Goal: Task Accomplishment & Management: Complete application form

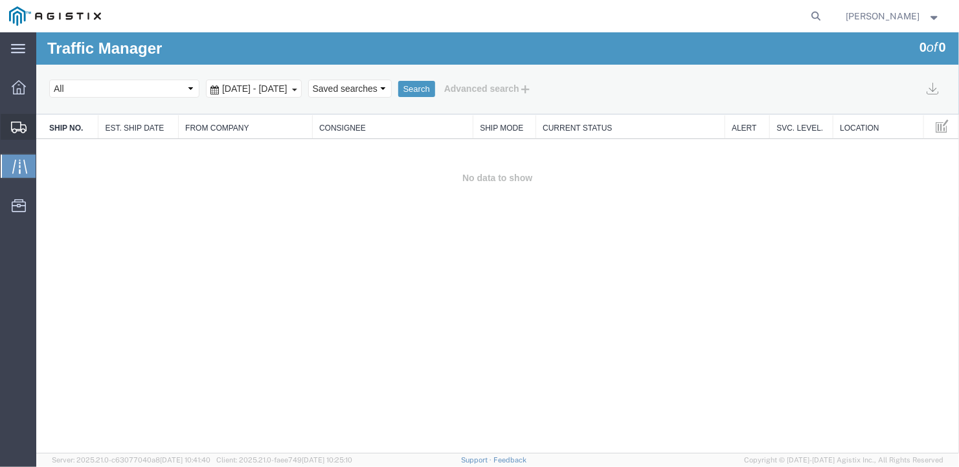
click at [0, 0] on span "Create Shipment" at bounding box center [0, 0] width 0 height 0
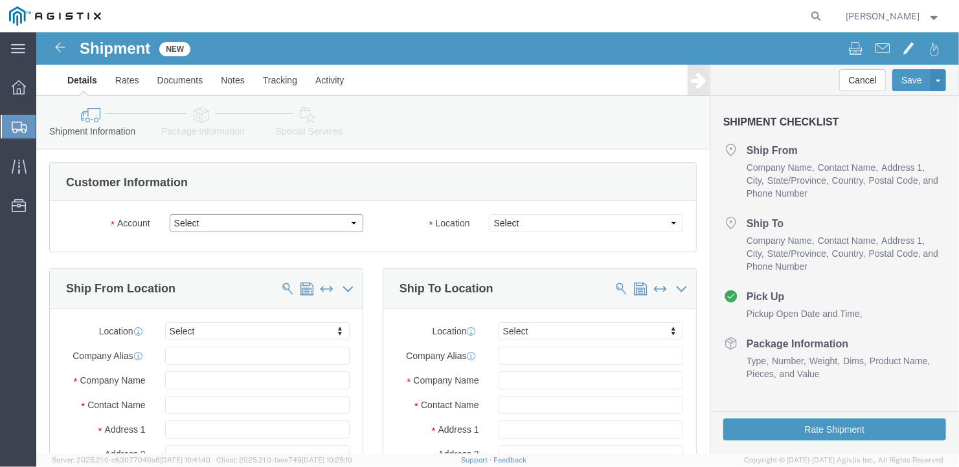
click select "Select General Dynamics Bath Iron Works"
select select "8114"
click select "Select General Dynamics Bath Iron Works"
select select
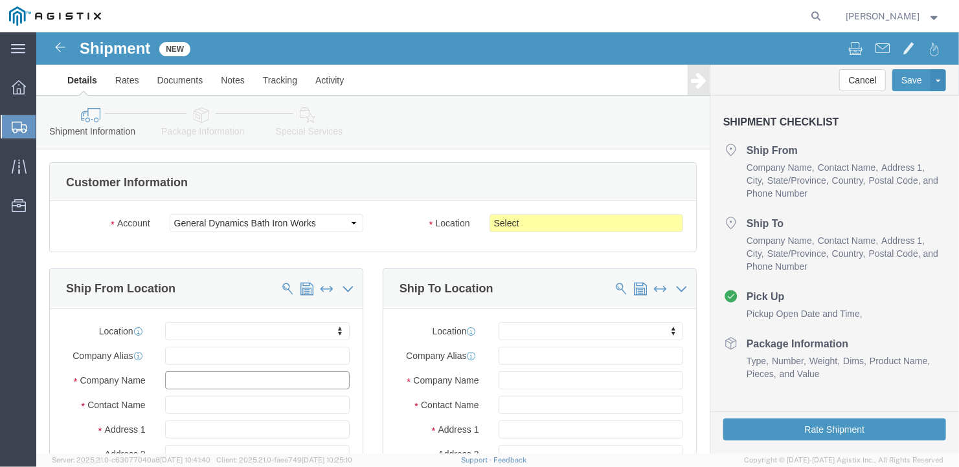
click input "text"
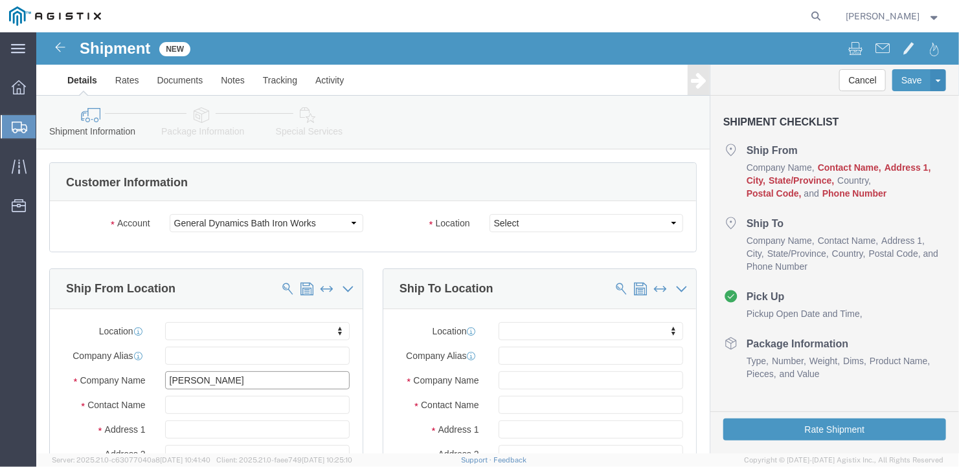
type input "[PERSON_NAME]"
click input "[STREET_ADDRESS]"
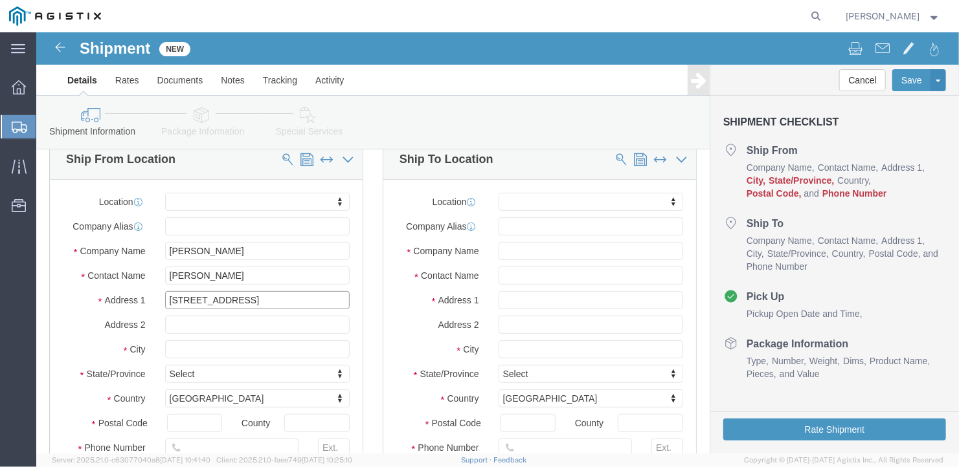
type input "[STREET_ADDRESS]"
select select
click input "text"
type input "[GEOGRAPHIC_DATA]"
select select
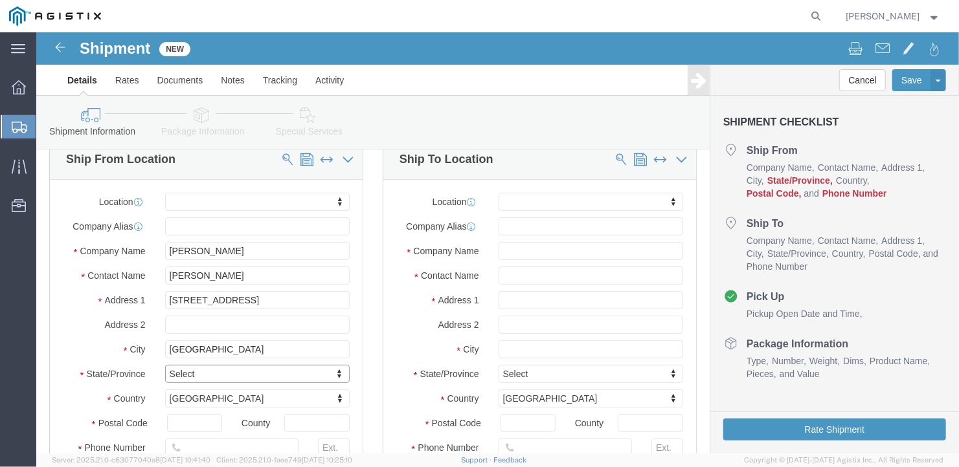
type input "I"
type input "Indi"
select select
select select "IN"
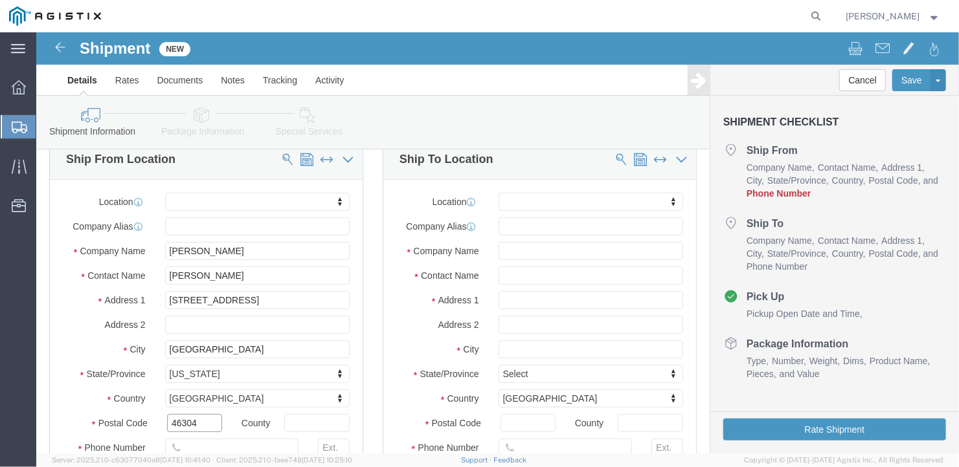
type input "46304"
select select
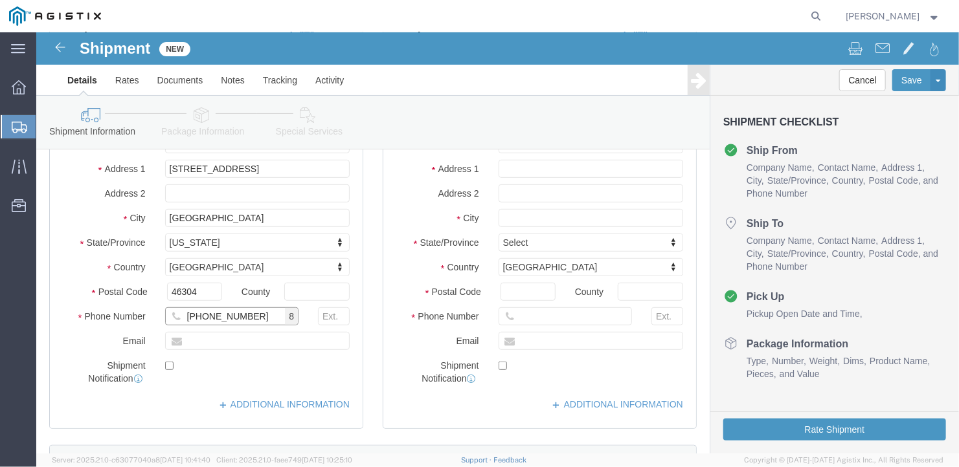
scroll to position [0, 0]
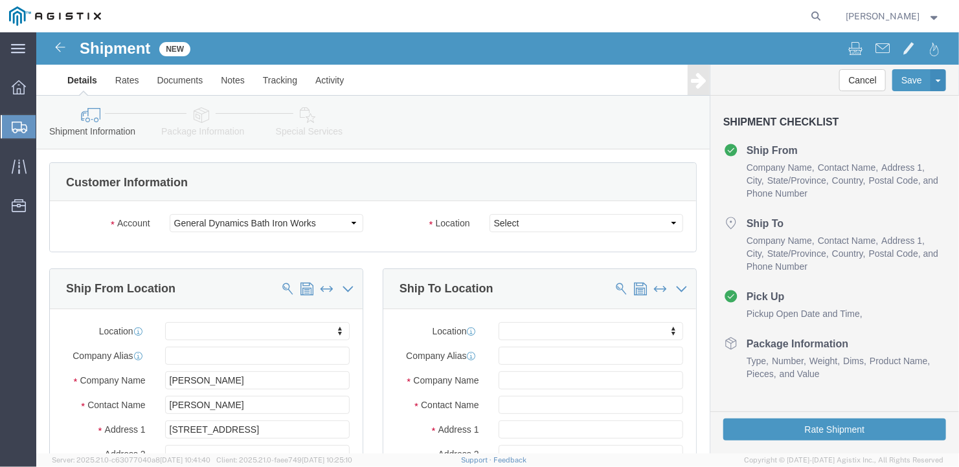
type input "[PHONE_NUMBER]"
click select "Select Bath - 50 YARD REC [US_STATE][GEOGRAPHIC_DATA] - 700 [US_STATE][GEOGRAPH…"
select select "15691"
click select "Select Bath - 50 YARD REC [US_STATE][GEOGRAPHIC_DATA] - 700 [US_STATE][GEOGRAPH…"
click input "text"
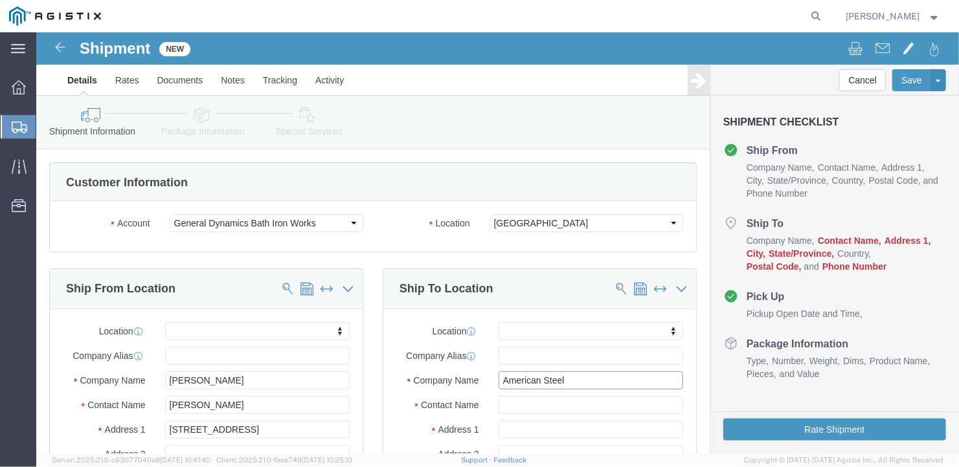
type input "American Steel"
type input "[PERSON_NAME]"
type input "[STREET_ADDRESS][PERSON_NAME]"
select select
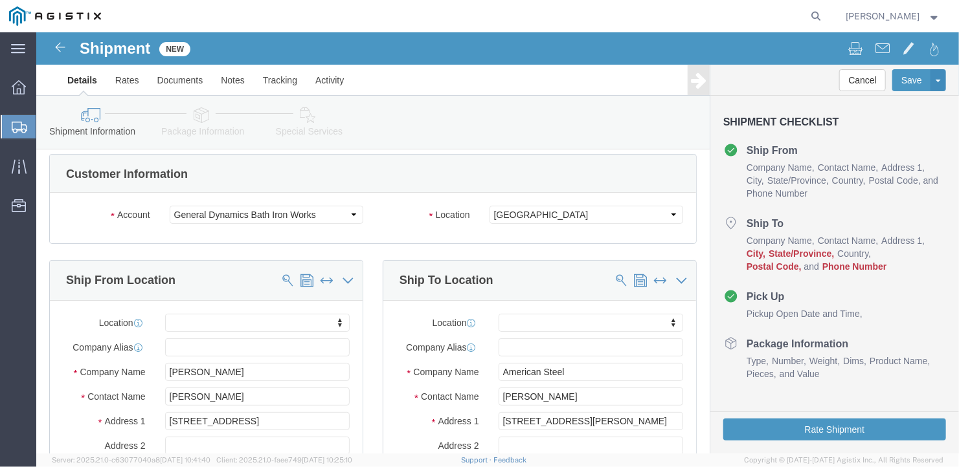
scroll to position [235, 0]
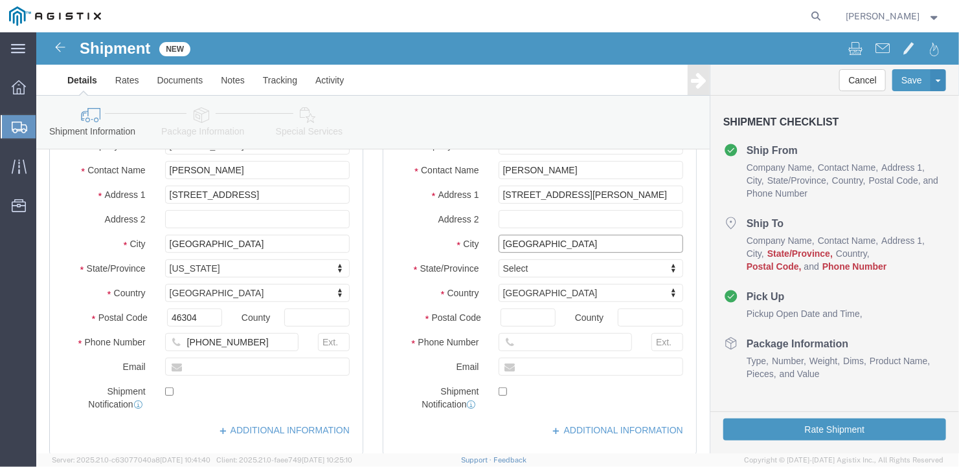
type input "[GEOGRAPHIC_DATA]"
select select
type input "m"
type input "[US_STATE]"
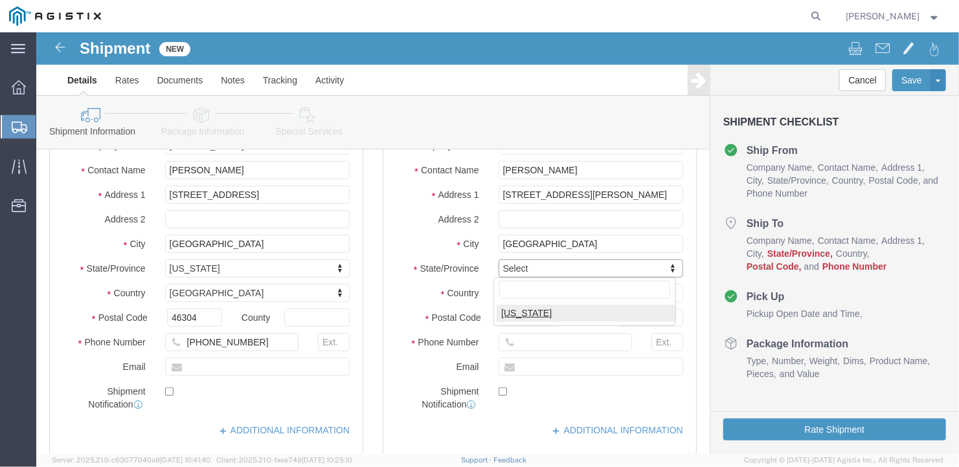
select select
select select "ME"
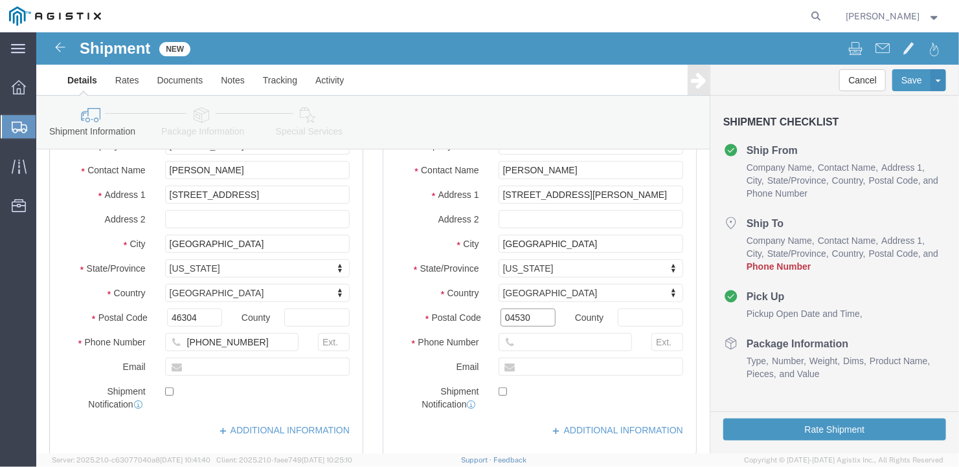
type input "04530"
select select
click input "text"
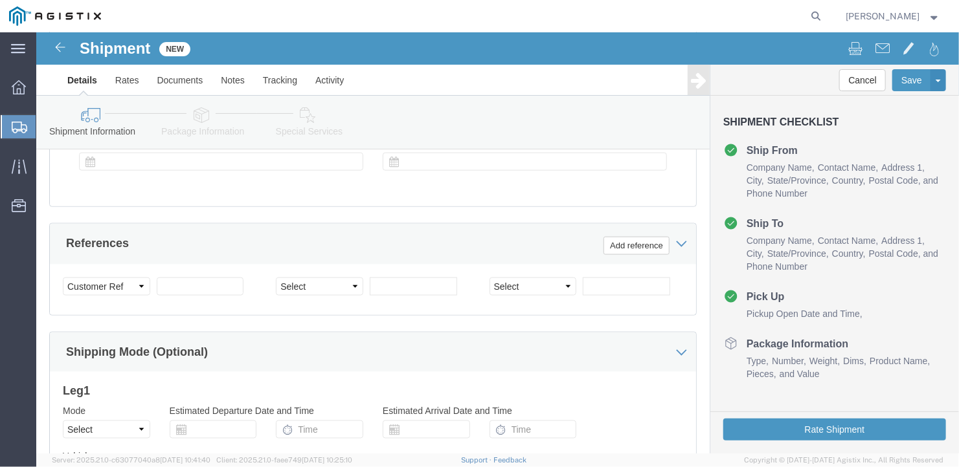
scroll to position [882, 0]
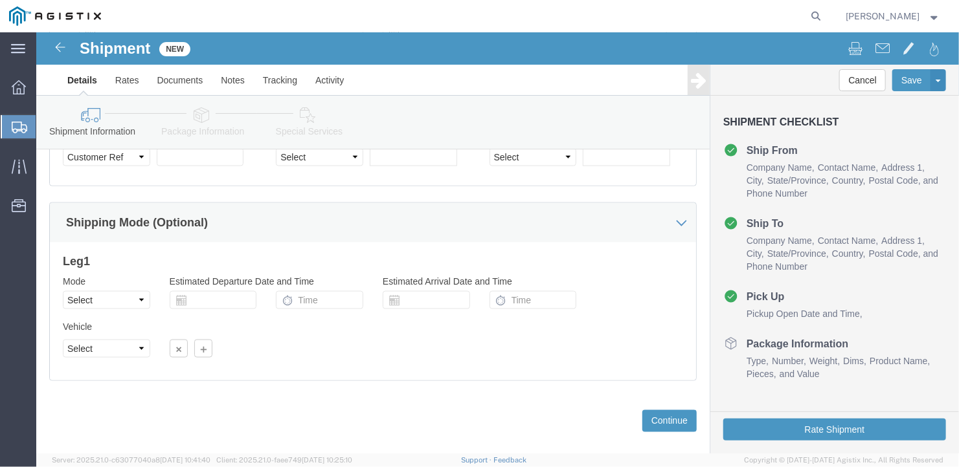
type input "[PHONE_NUMBER]"
click select "Select Air Less than Truckload Multi-Leg Ocean Freight Rail Small Parcel Truckl…"
select select "TL"
click select "Select Air Less than Truckload Multi-Leg Ocean Freight Rail Small Parcel Truckl…"
select select
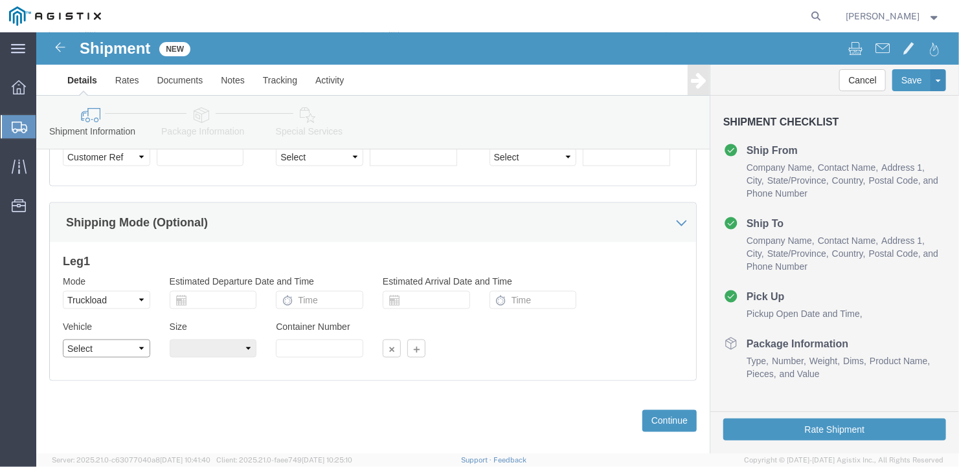
click select "Select 1-Ton (PSS) 10 Wheel 10 Yard Dump Truck 20 Yard Dump Truck Bobtail Botto…"
select select "FLBD"
click select "Select 1-Ton (PSS) 10 Wheel 10 Yard Dump Truck 20 Yard Dump Truck Bobtail Botto…"
click select "Select 35 Feet 20 Feet 28 Feet 53 Feet 40 Feet 48 Feet"
select select "53FT"
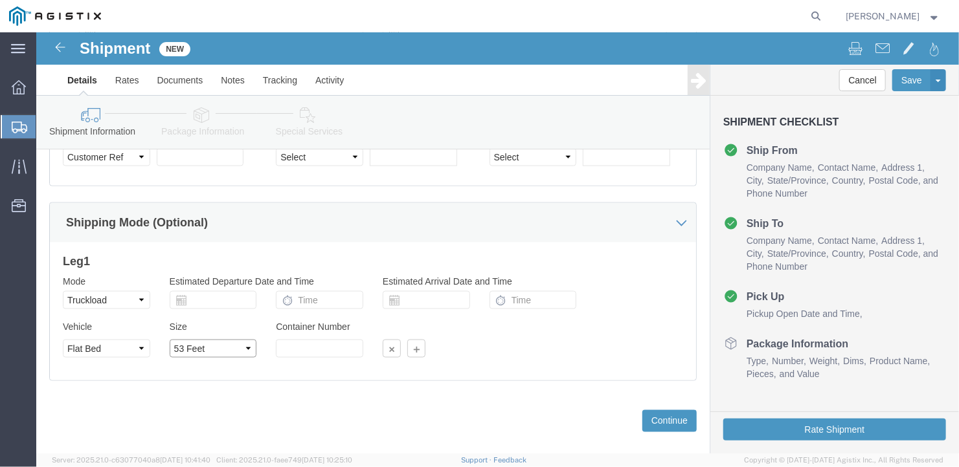
click select "Select 35 Feet 20 Feet 28 Feet 53 Feet 40 Feet 48 Feet"
click button "Continue"
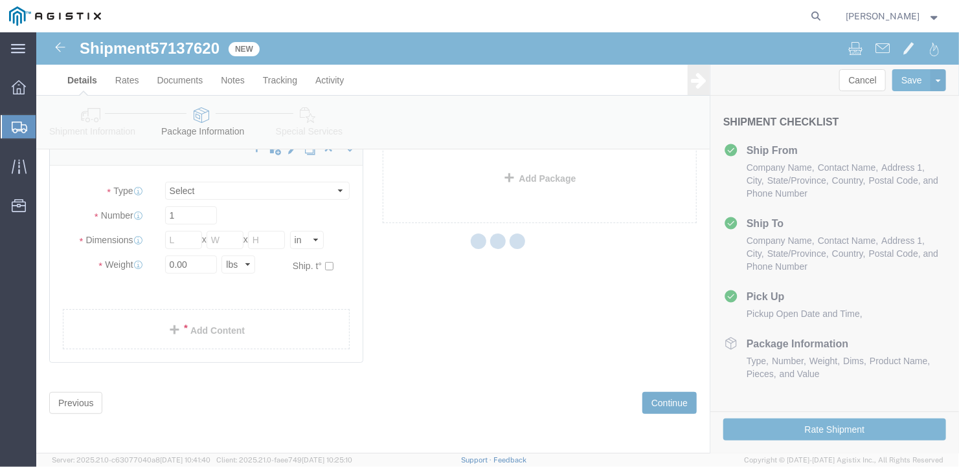
scroll to position [15, 0]
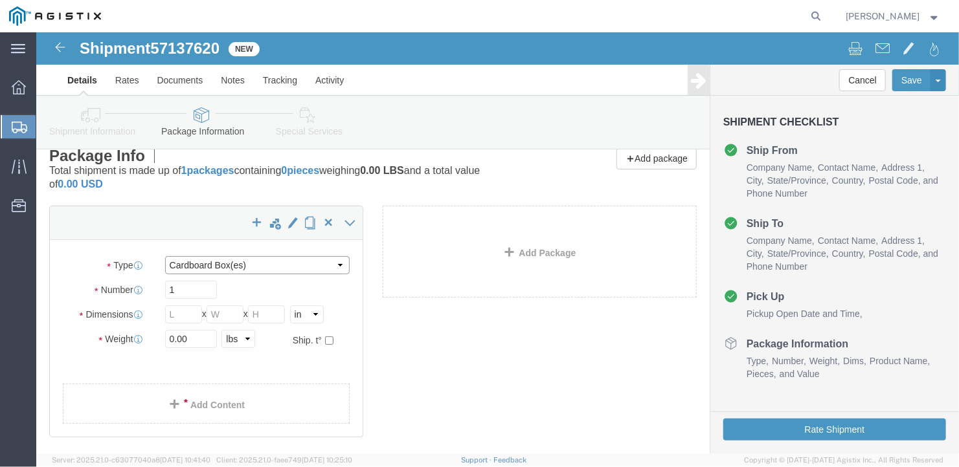
click select "Select Bale(s) Basket(s) Bolt(s) Bottle(s) Buckets Bulk Bundle(s) Can(s) Cardbo…"
select select "BULK"
click select "Select Bale(s) Basket(s) Bolt(s) Bottle(s) Buckets Bulk Bundle(s) Can(s) Cardbo…"
drag, startPoint x: 146, startPoint y: 256, endPoint x: 72, endPoint y: 296, distance: 83.7
click div "Package Type Select Bale(s) Basket(s) Bolt(s) Bottle(s) Buckets Bulk Bundle(s) …"
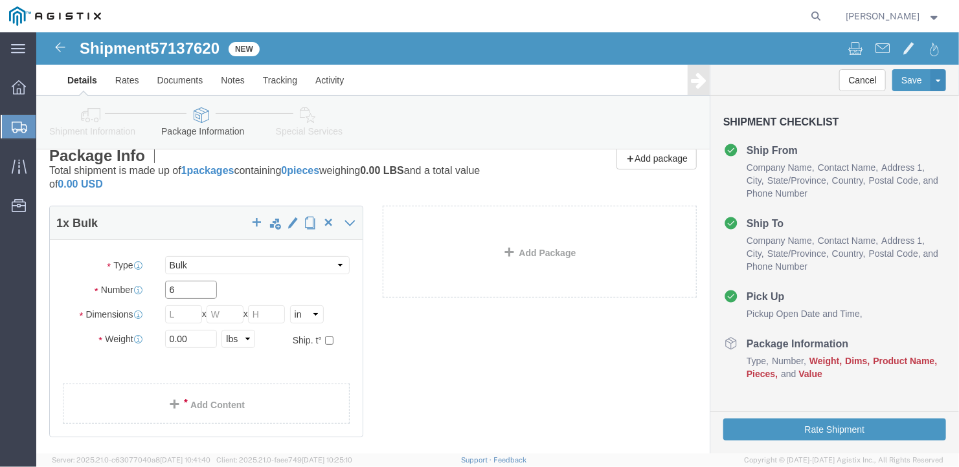
type input "6"
type input "582"
click input "text"
type input "126"
click input "text"
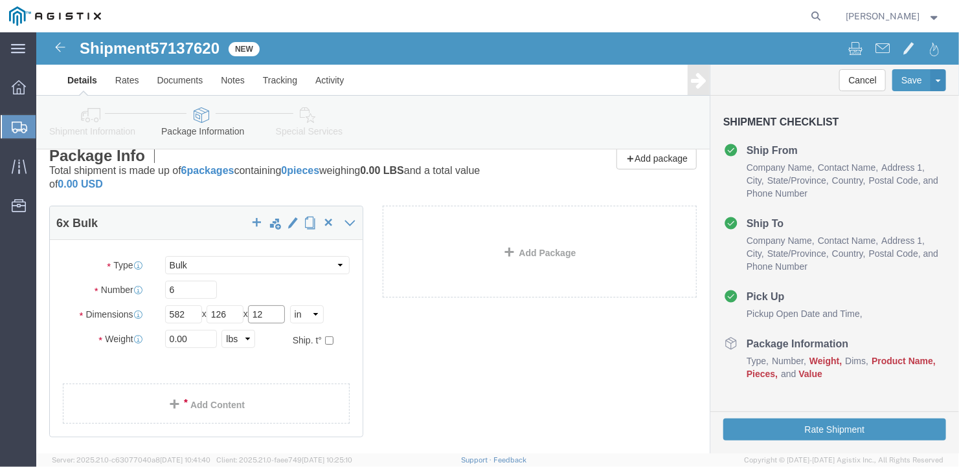
type input "12"
drag, startPoint x: 155, startPoint y: 306, endPoint x: 94, endPoint y: 319, distance: 62.8
click div "Package Type Select Bale(s) Basket(s) Bolt(s) Bottle(s) Buckets Bulk Bundle(s) …"
type input "38934"
click link "Add Content"
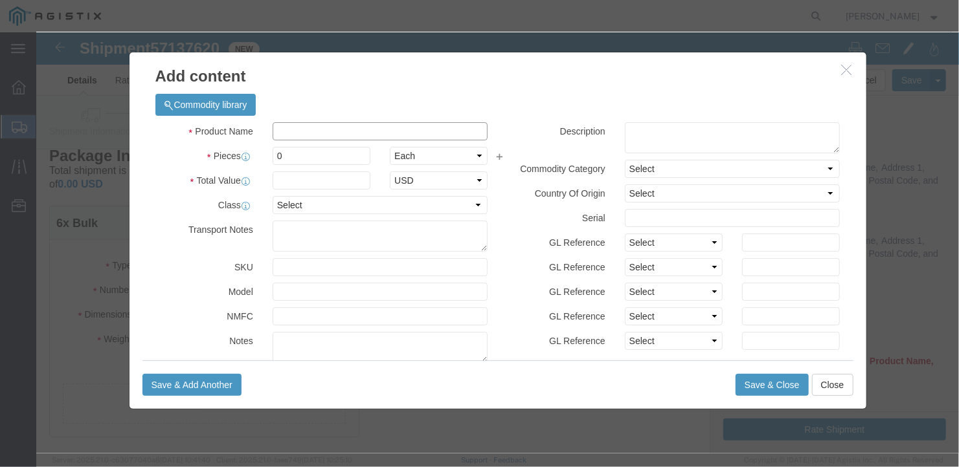
click input "text"
type input "wide steel"
select select "US"
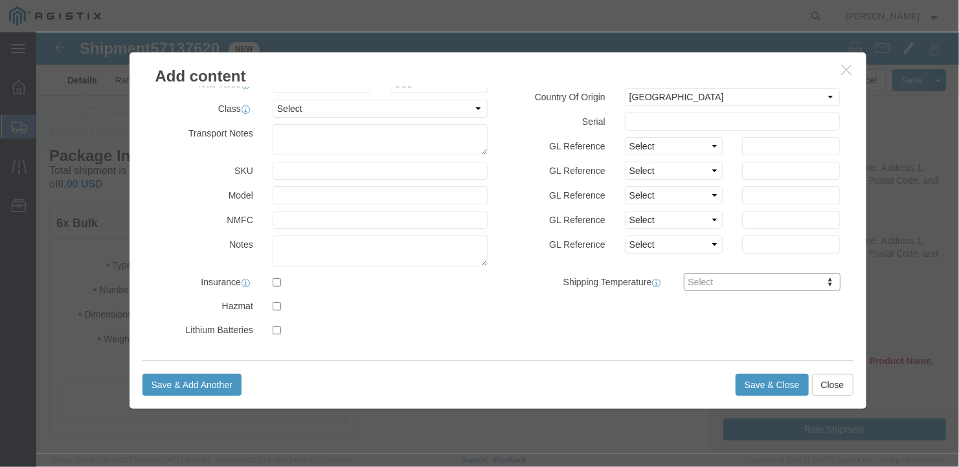
drag, startPoint x: 255, startPoint y: 122, endPoint x: 210, endPoint y: 128, distance: 45.0
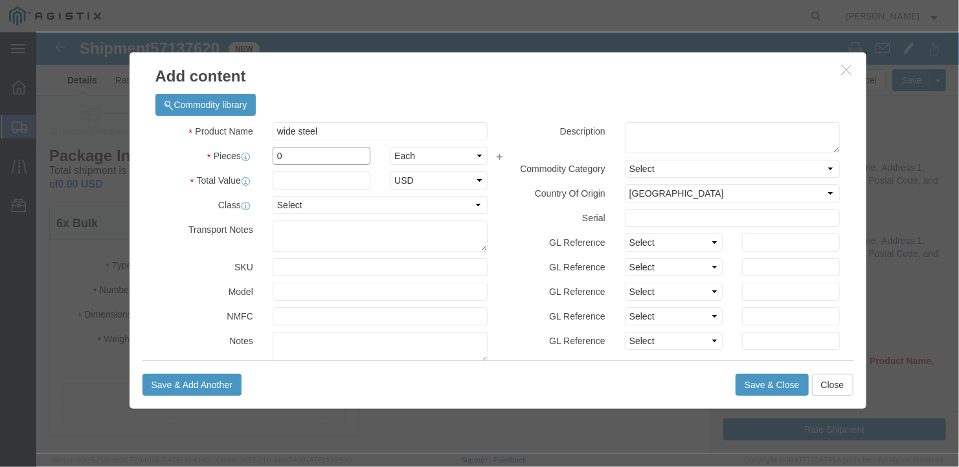
drag, startPoint x: 250, startPoint y: 121, endPoint x: 217, endPoint y: 124, distance: 32.5
click div "Pieces 0 Select Bag Barrels 100Board Feet Bottle Box Blister Pack Carats Can Ca…"
type input "6"
click input "text"
type input "1"
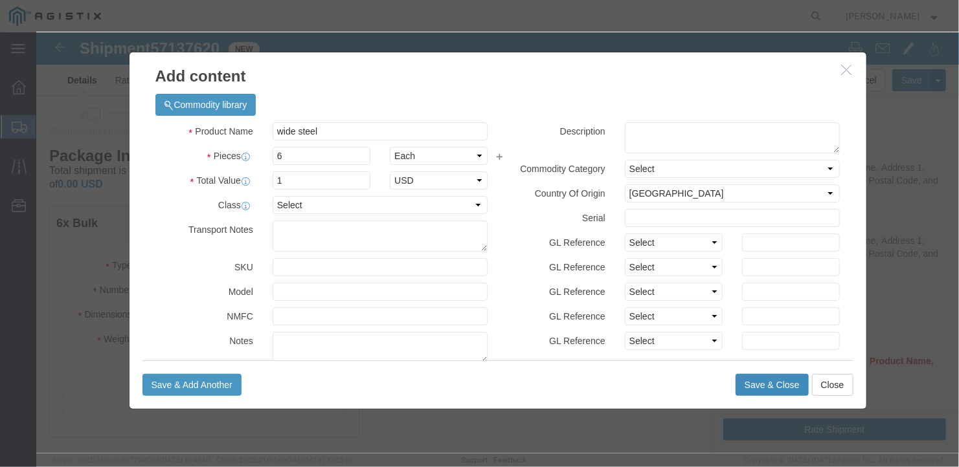
click button "Save & Close"
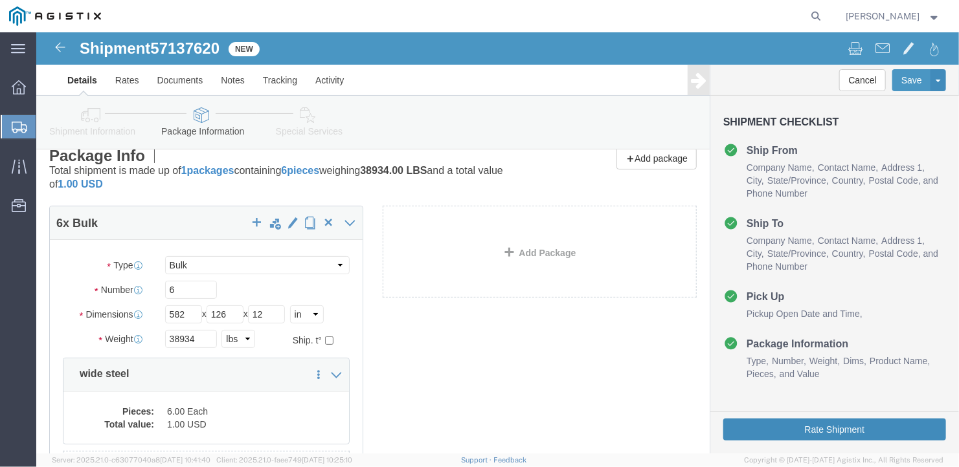
click button "Rate Shipment"
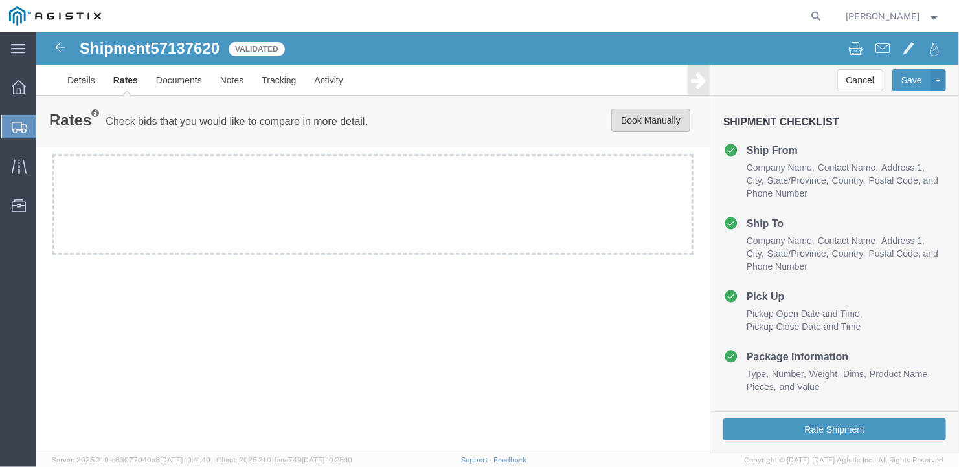
click at [651, 117] on button "Book Manually" at bounding box center [649, 119] width 79 height 23
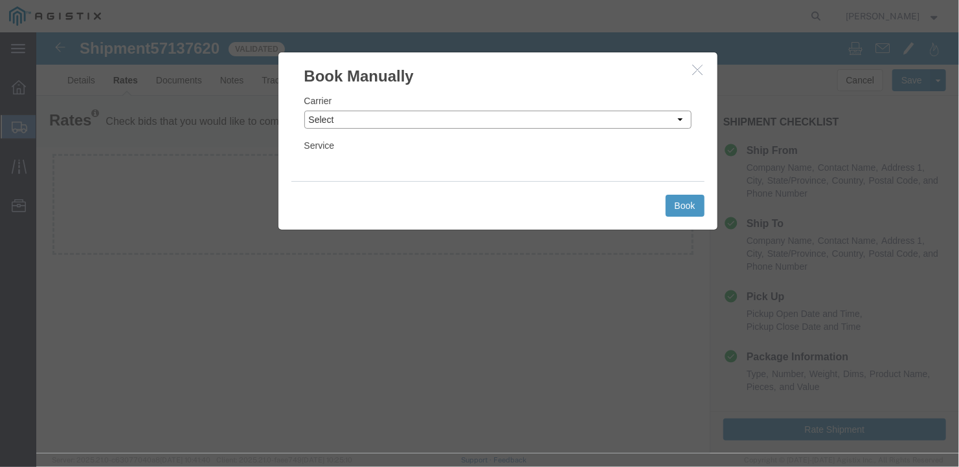
click at [491, 120] on select "Select LLP" at bounding box center [497, 119] width 387 height 18
select select "6922"
click at [304, 110] on select "Select LLP" at bounding box center [497, 119] width 387 height 18
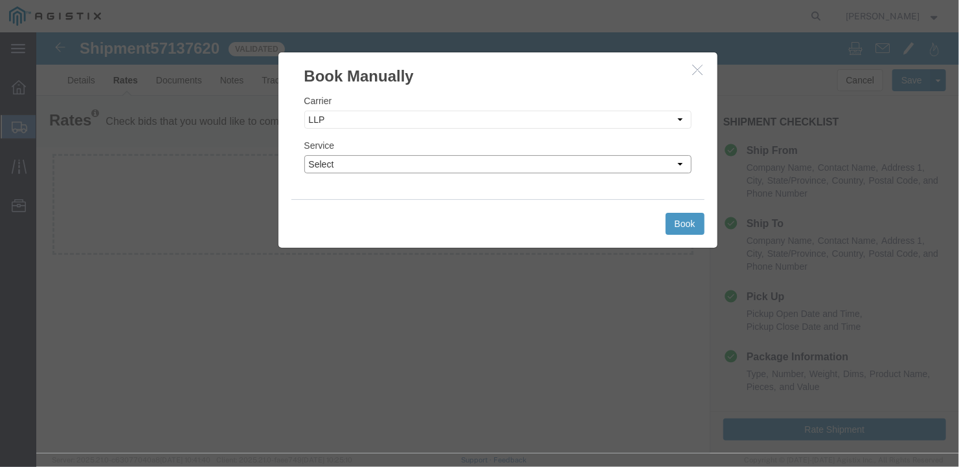
click at [408, 161] on select "Select LTL Truckload" at bounding box center [497, 164] width 387 height 18
select select "16774"
click at [304, 155] on select "Select LTL Truckload" at bounding box center [497, 164] width 387 height 18
click at [691, 217] on button "Book" at bounding box center [684, 223] width 39 height 22
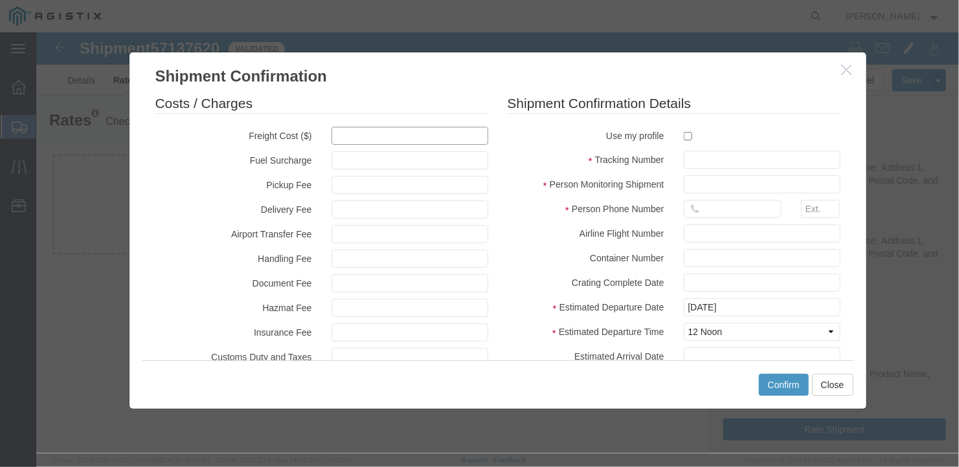
click at [348, 133] on input "text" at bounding box center [409, 135] width 157 height 18
type input "5300"
type input "5,300.00"
click at [689, 161] on input "text" at bounding box center [761, 159] width 157 height 18
type input "27325"
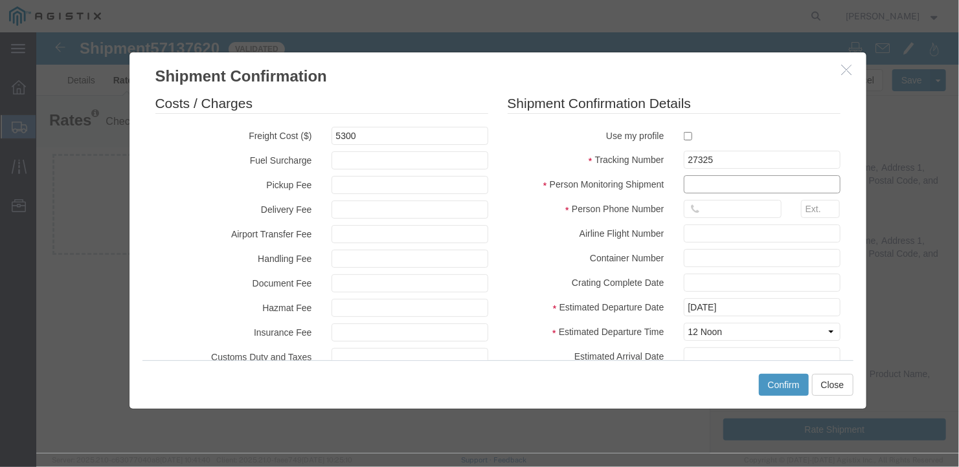
click at [693, 183] on input "text" at bounding box center [761, 184] width 157 height 18
type input "[PERSON_NAME]"
type input "[PHONE_NUMBER]"
type input "[DATE]"
click at [842, 221] on div "Costs / Charges Freight Cost ($) 5300 Fuel Surcharge Pickup Fee Delivery Fee Ai…" at bounding box center [497, 223] width 737 height 273
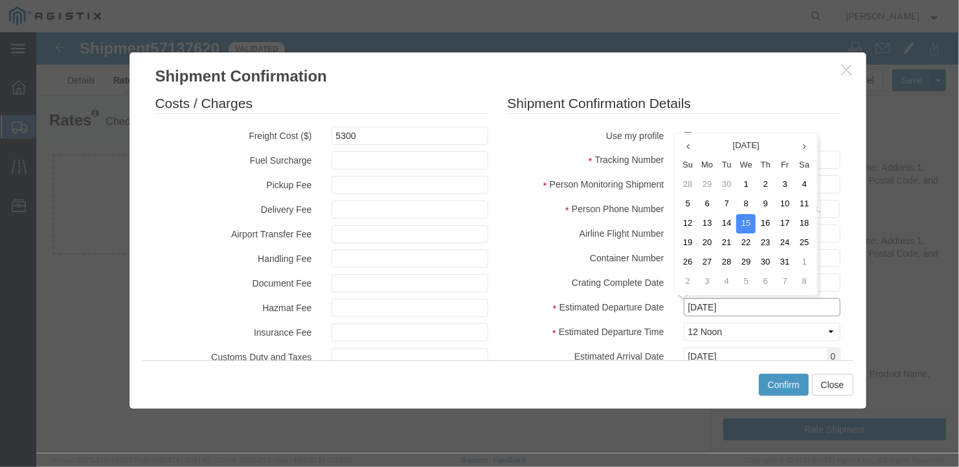
click at [754, 306] on input "[DATE]" at bounding box center [761, 307] width 157 height 18
click at [706, 219] on td "13" at bounding box center [705, 223] width 19 height 19
type input "[DATE]"
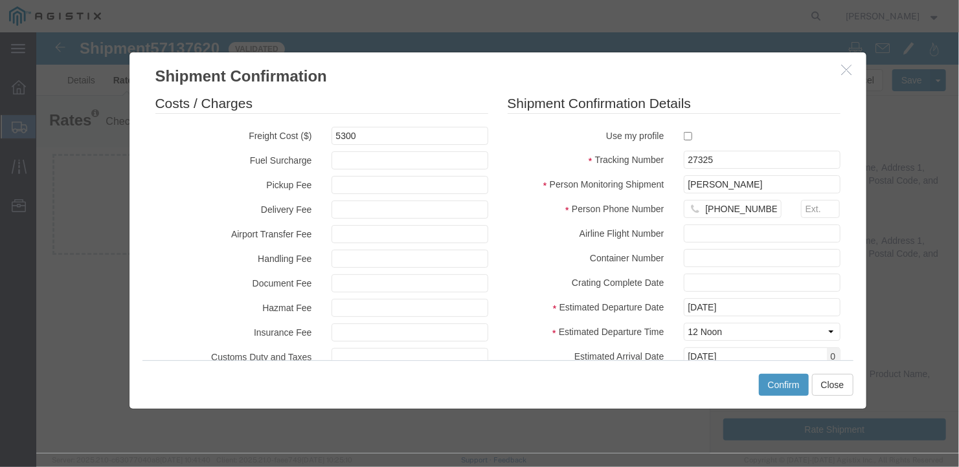
scroll to position [65, 0]
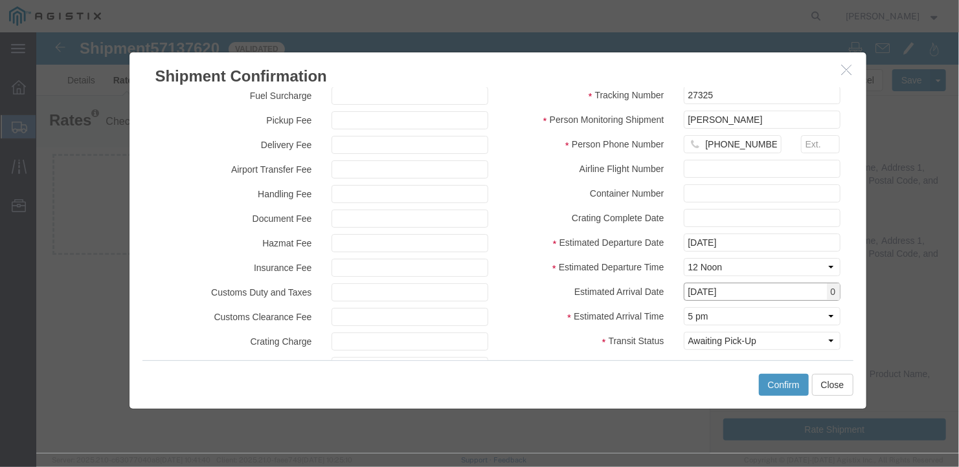
click at [746, 288] on input "[DATE]" at bounding box center [761, 291] width 157 height 18
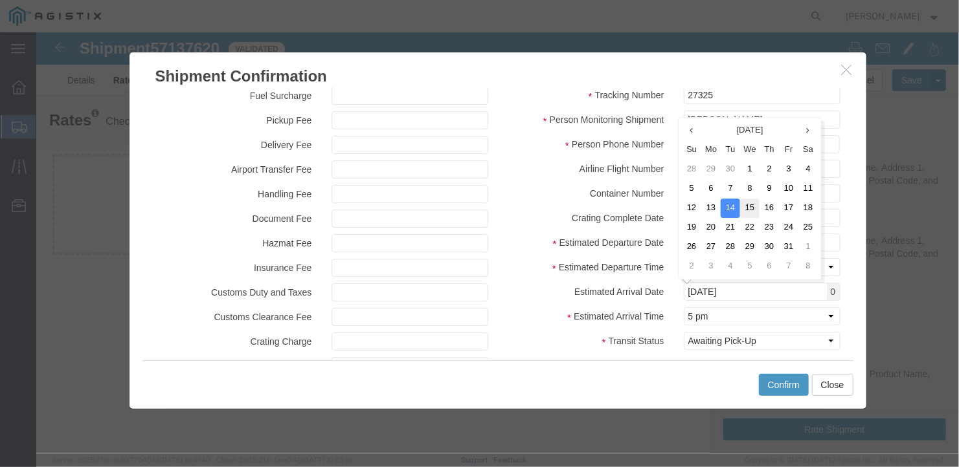
click at [753, 206] on td "15" at bounding box center [748, 207] width 19 height 19
type input "[DATE]"
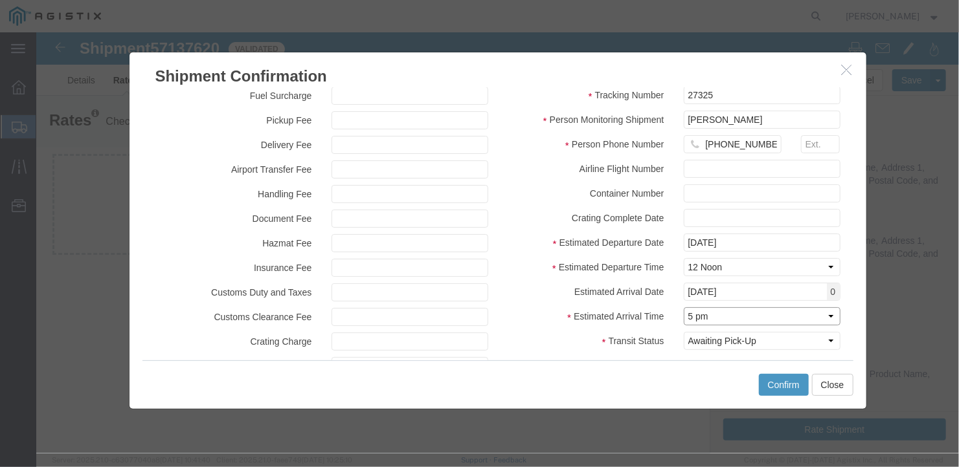
click at [752, 317] on select "Select Midnight 1 am 2 am 3 am 4 am 5 am 6 am 7 am 8 am 9 am 10 am 11 am 12 Noo…" at bounding box center [761, 316] width 157 height 18
select select "0900"
click at [683, 307] on select "Select Midnight 1 am 2 am 3 am 4 am 5 am 6 am 7 am 8 am 9 am 10 am 11 am 12 Noo…" at bounding box center [761, 316] width 157 height 18
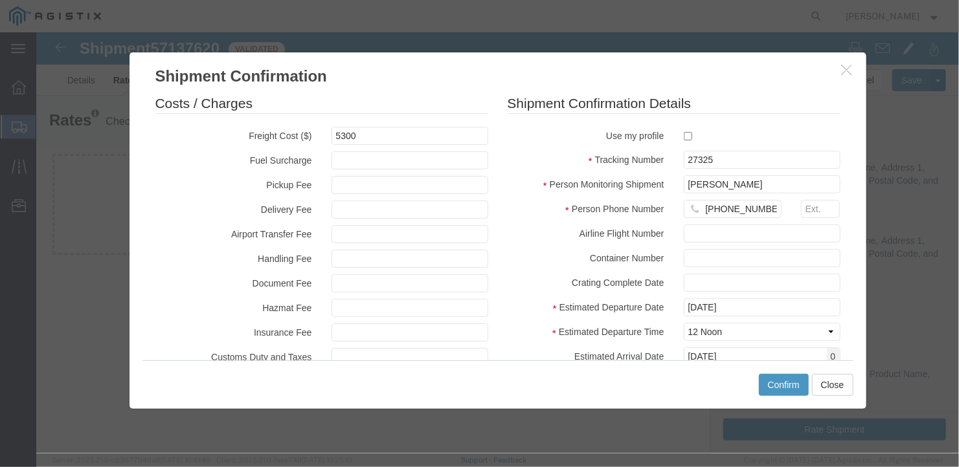
scroll to position [126, 0]
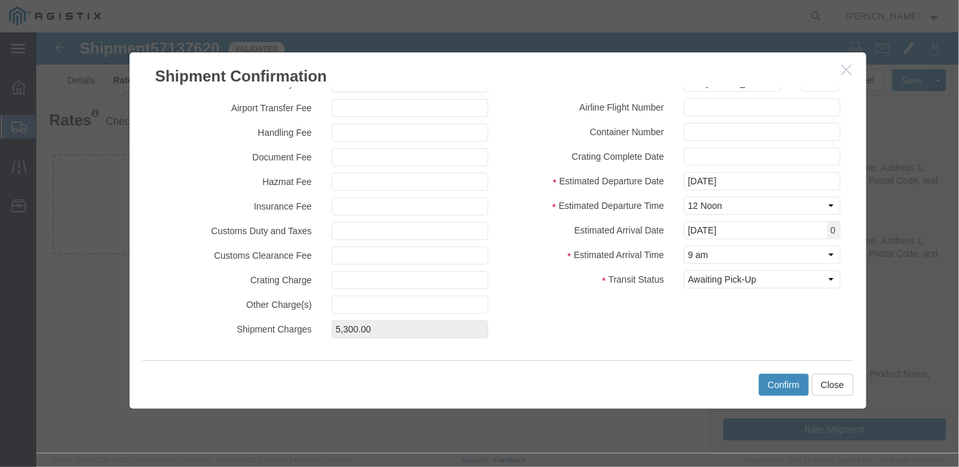
click at [786, 383] on button "Confirm" at bounding box center [783, 384] width 50 height 22
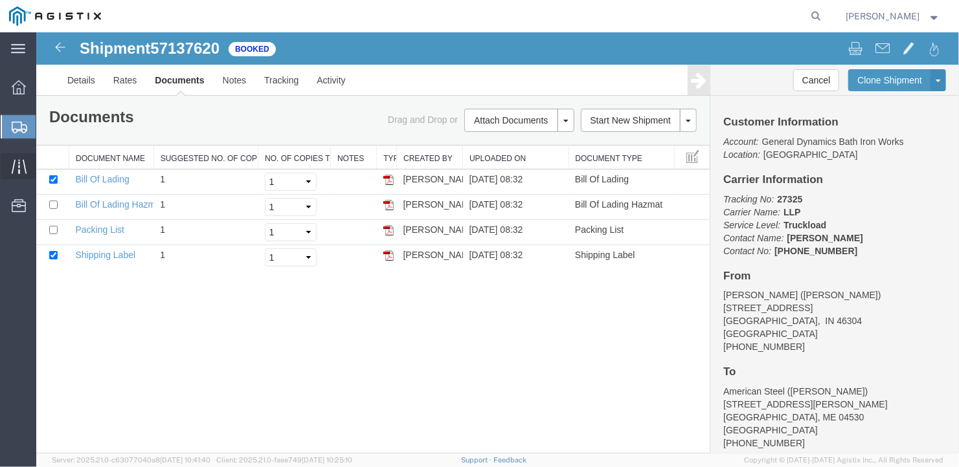
click at [17, 163] on icon at bounding box center [19, 166] width 15 height 15
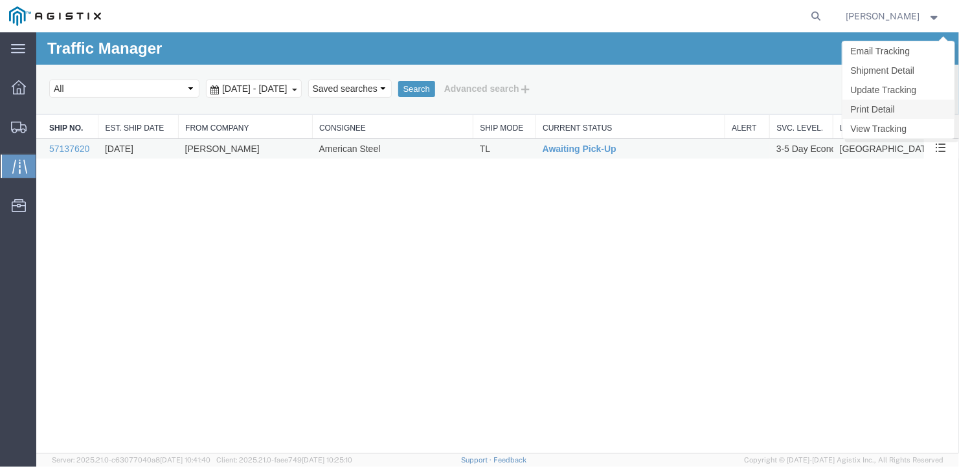
click at [878, 105] on link "Print Detail" at bounding box center [897, 108] width 112 height 19
click at [896, 84] on link "Update Tracking" at bounding box center [897, 89] width 112 height 19
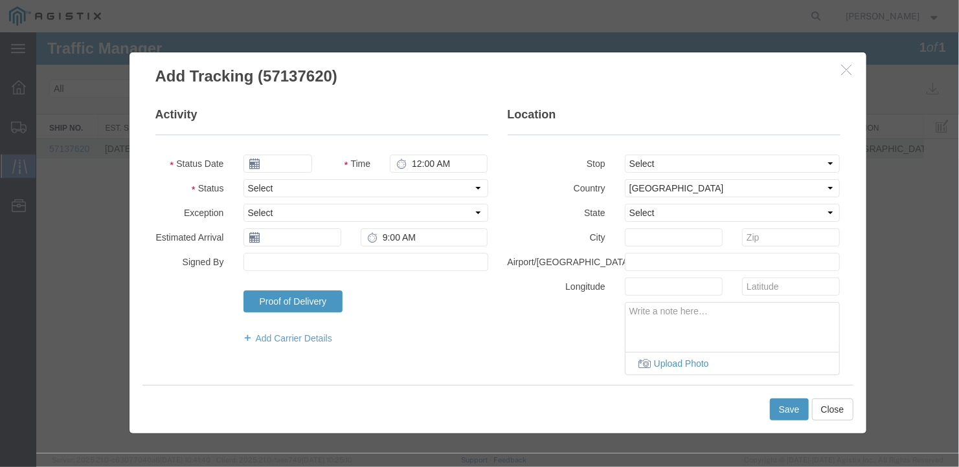
type input "[DATE]"
type input "12:00 PM"
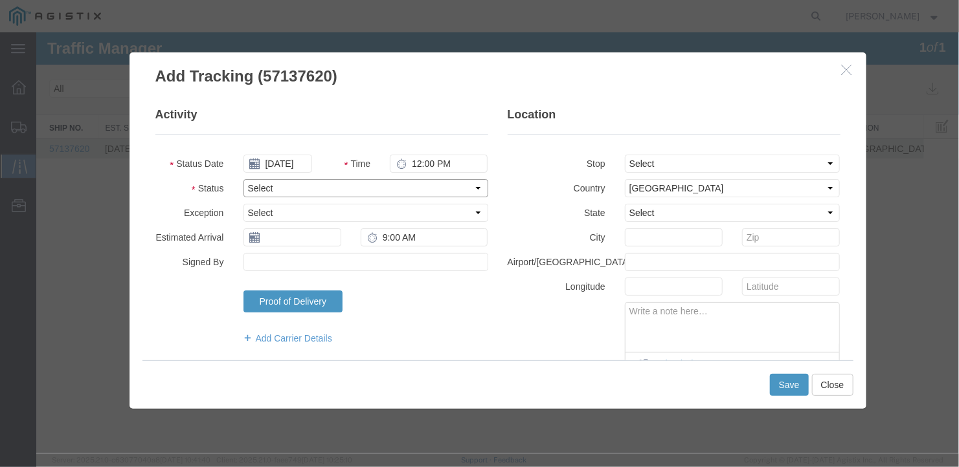
click at [293, 185] on select "Select Arrival Notice Available Arrival Notice Imported Arrive at Delivery Loca…" at bounding box center [365, 188] width 245 height 18
select select "DELIVRED"
click at [243, 179] on select "Select Arrival Notice Available Arrival Notice Imported Arrive at Delivery Loca…" at bounding box center [365, 188] width 245 height 18
click at [298, 238] on input "text" at bounding box center [292, 237] width 98 height 18
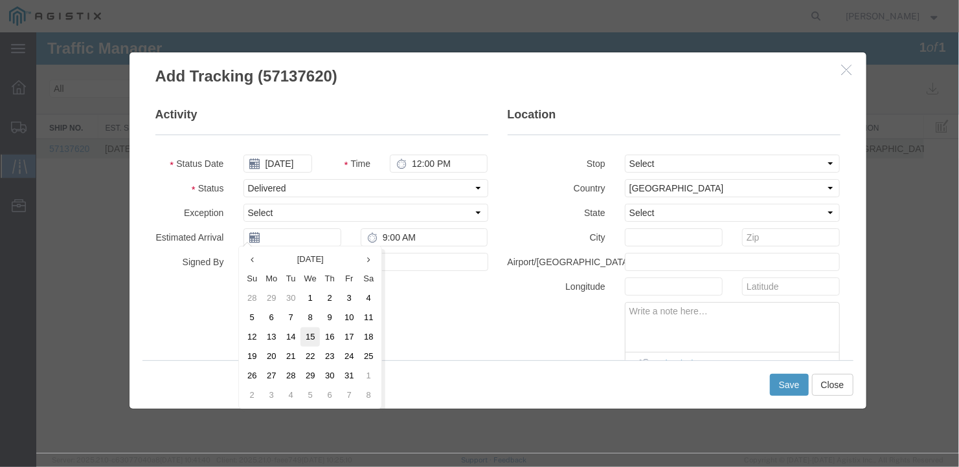
click at [307, 335] on td "15" at bounding box center [309, 336] width 19 height 19
type input "[DATE]"
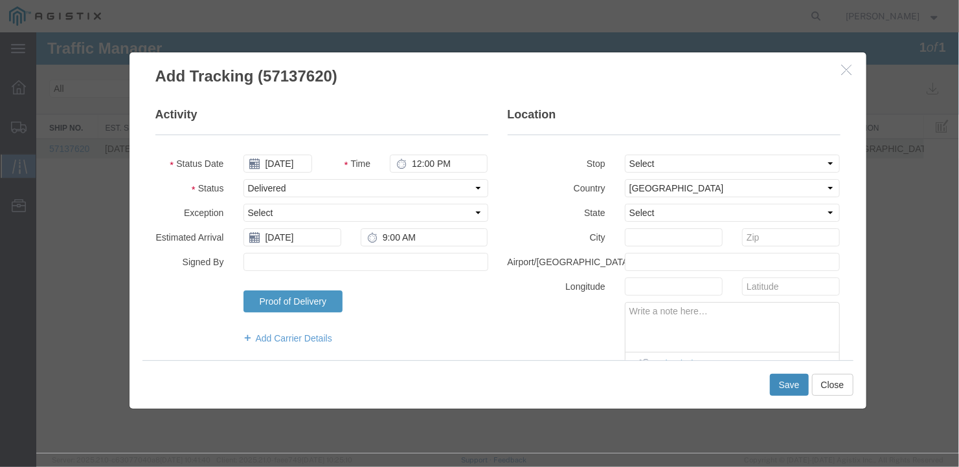
click at [785, 379] on button "Save" at bounding box center [788, 384] width 39 height 22
